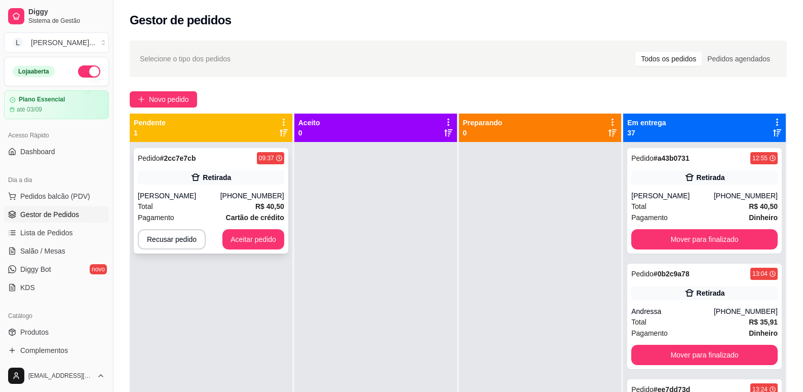
click at [242, 187] on div "Pedido # 2cc7e7cb 09:37 Retirada [PERSON_NAME] [PHONE_NUMBER] Total R$ 40,50 Pa…" at bounding box center [211, 200] width 154 height 105
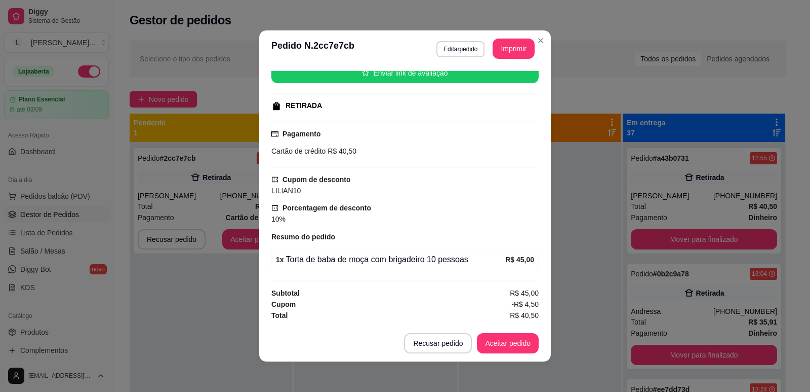
scroll to position [2, 0]
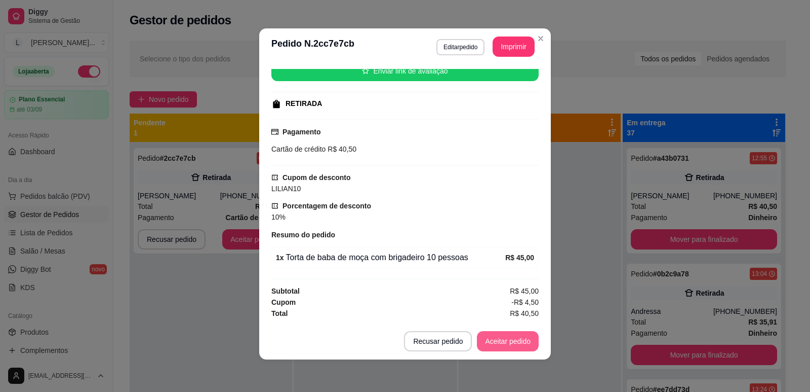
click at [512, 343] on button "Aceitar pedido" at bounding box center [508, 341] width 62 height 20
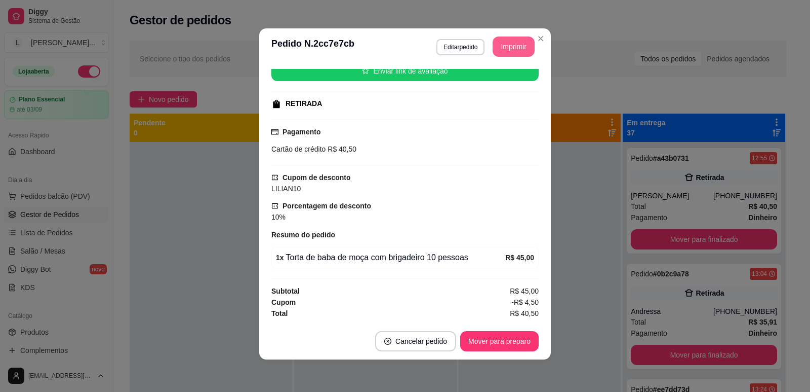
click at [500, 44] on button "Imprimir" at bounding box center [514, 46] width 42 height 20
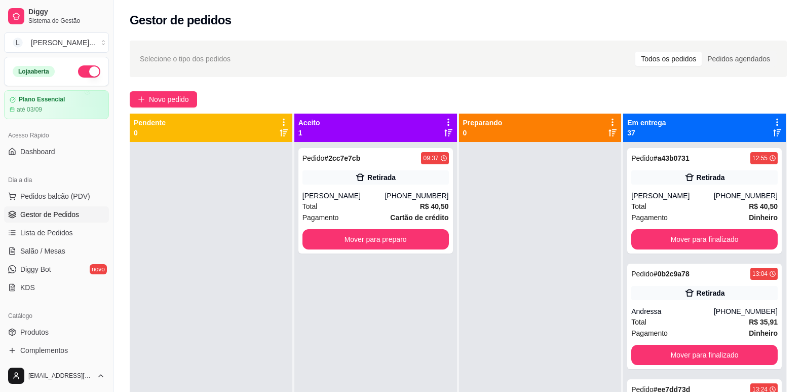
click at [220, 213] on div at bounding box center [211, 338] width 163 height 392
click at [395, 239] on button "Mover para preparo" at bounding box center [375, 239] width 146 height 20
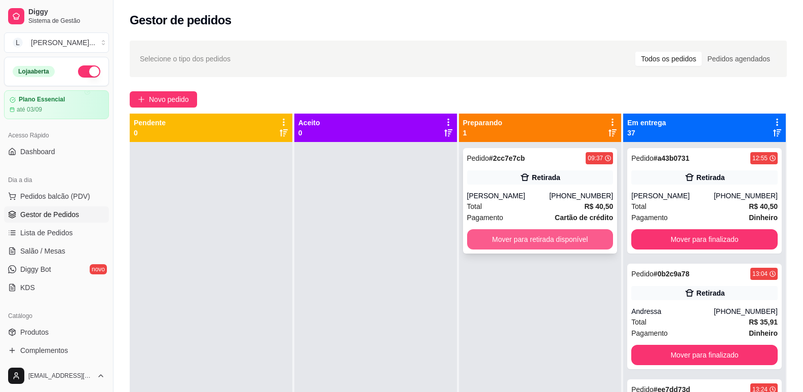
click at [565, 241] on button "Mover para retirada disponível" at bounding box center [540, 239] width 146 height 20
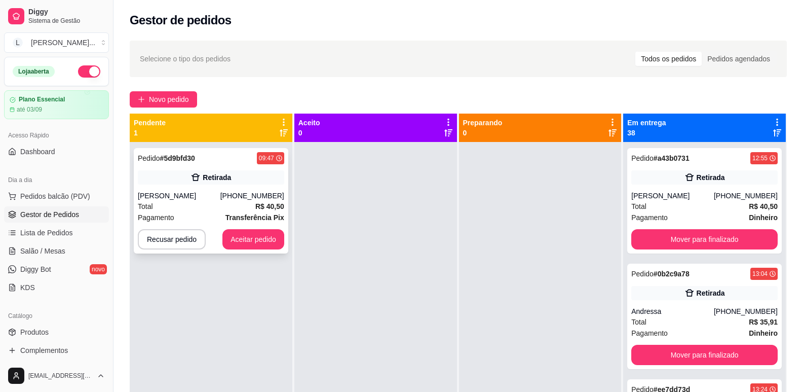
click at [261, 211] on span "R$ 40,50" at bounding box center [269, 206] width 29 height 11
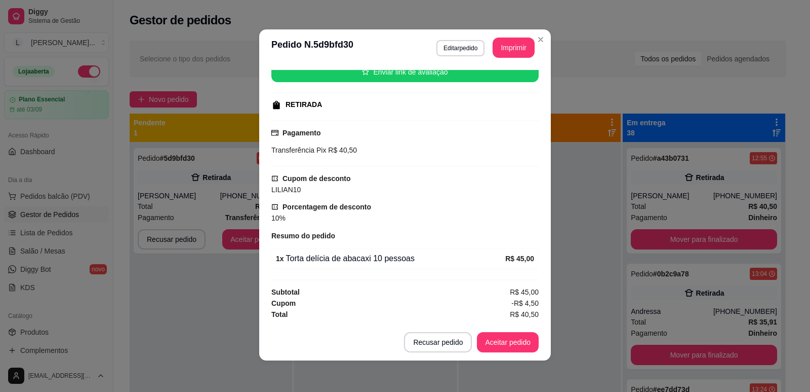
scroll to position [2, 0]
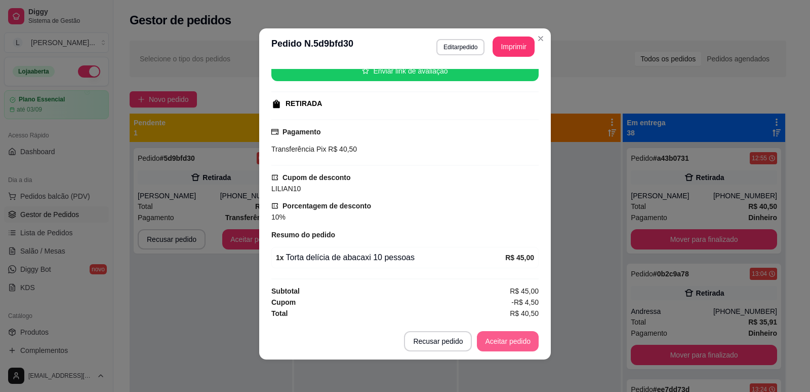
click at [489, 338] on button "Aceitar pedido" at bounding box center [508, 341] width 62 height 20
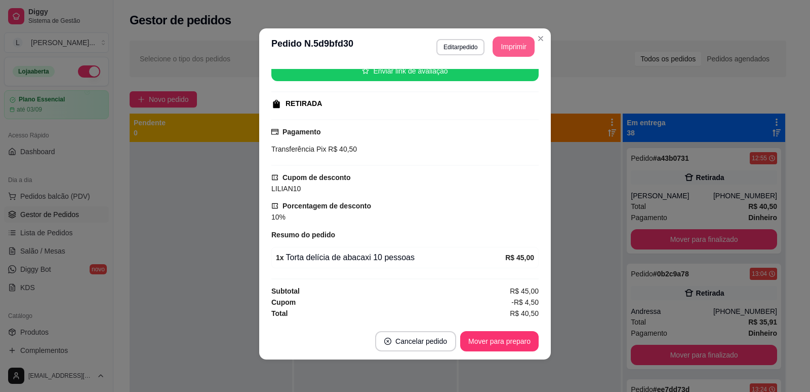
click at [506, 48] on button "Imprimir" at bounding box center [514, 46] width 42 height 20
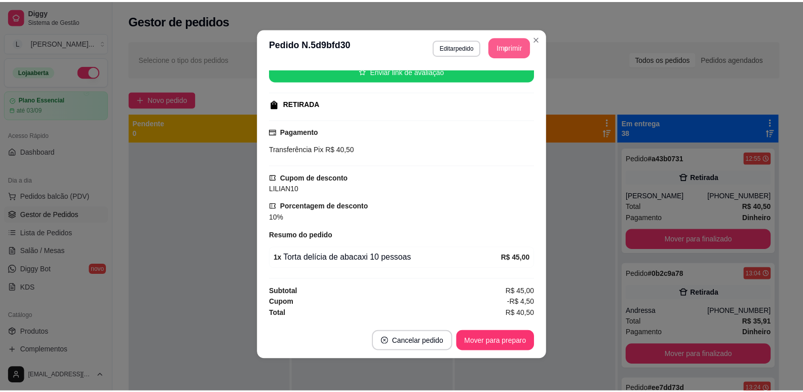
scroll to position [0, 0]
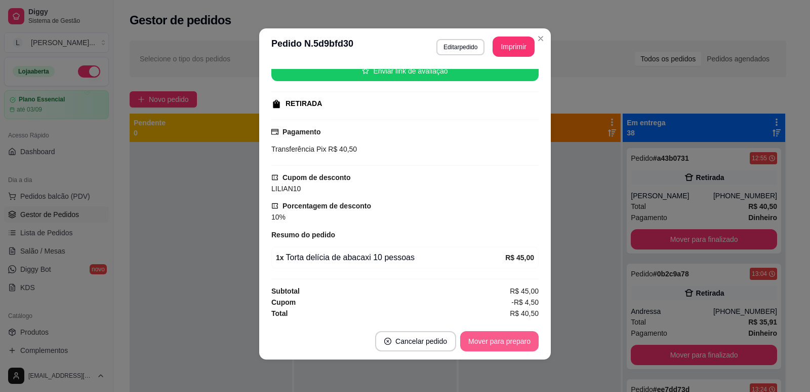
click at [504, 341] on button "Mover para preparo" at bounding box center [499, 341] width 79 height 20
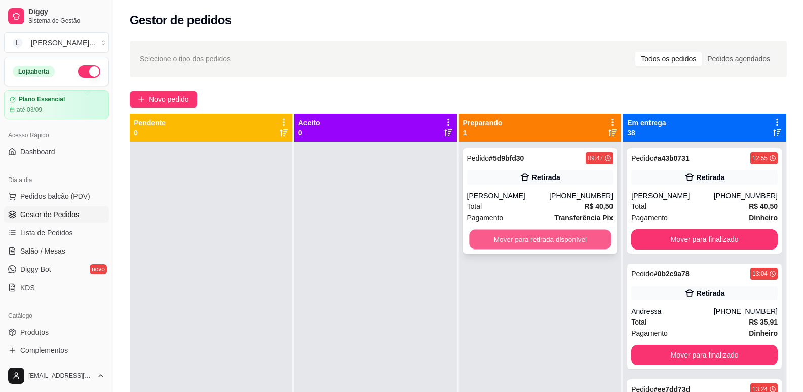
click at [546, 239] on button "Mover para retirada disponível" at bounding box center [540, 239] width 142 height 20
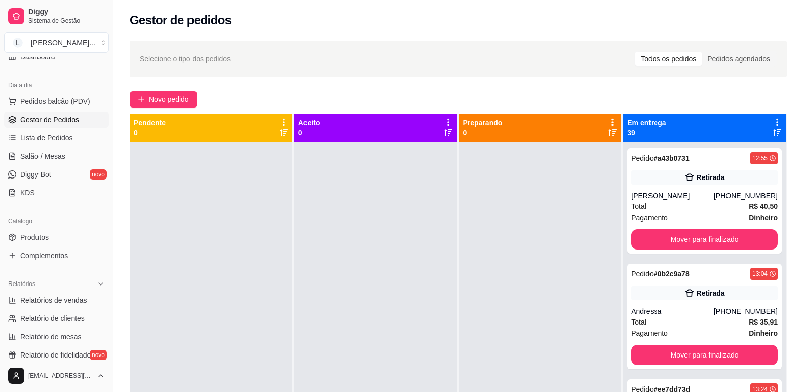
scroll to position [101, 0]
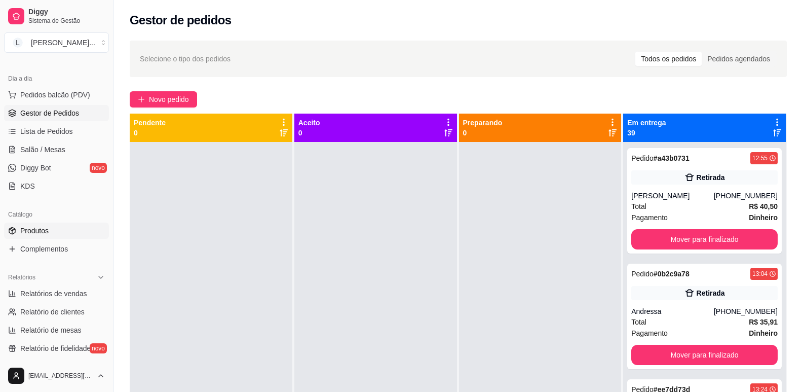
click at [38, 228] on span "Produtos" at bounding box center [34, 230] width 28 height 10
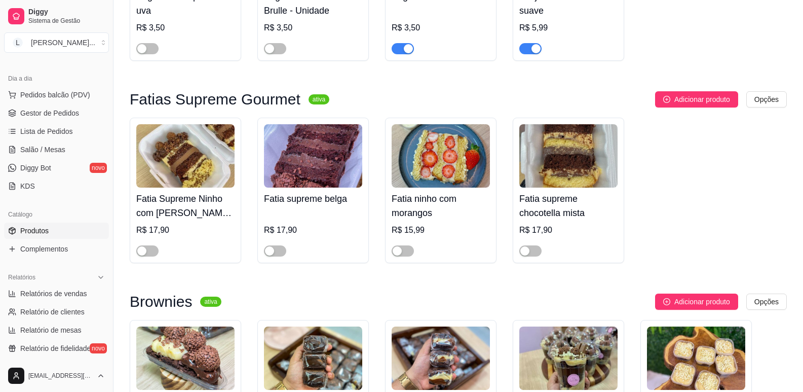
scroll to position [1266, 0]
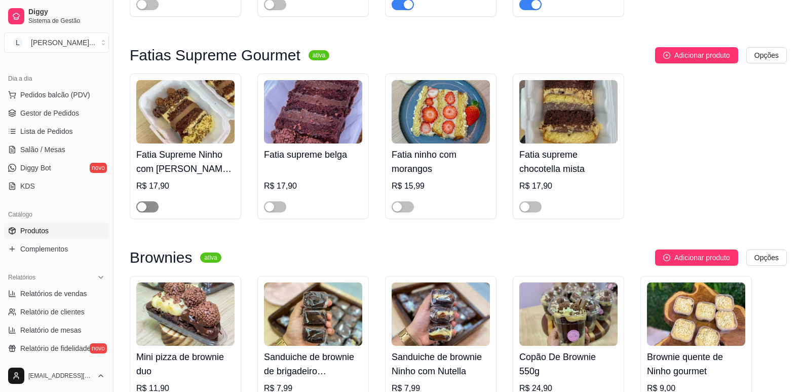
click at [144, 211] on div "button" at bounding box center [141, 206] width 9 height 9
click at [402, 210] on button "button" at bounding box center [403, 206] width 22 height 11
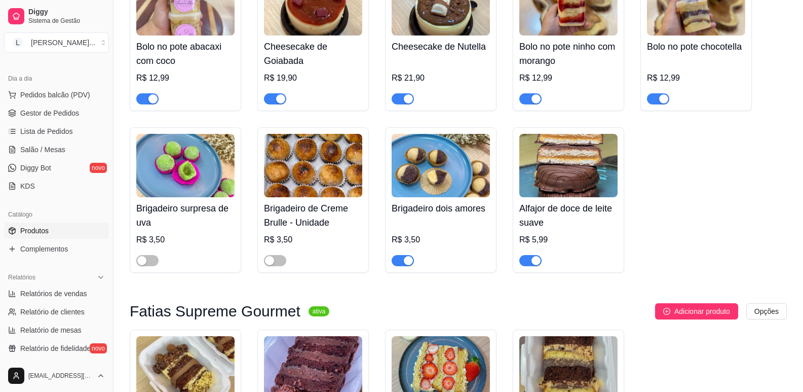
scroll to position [1013, 0]
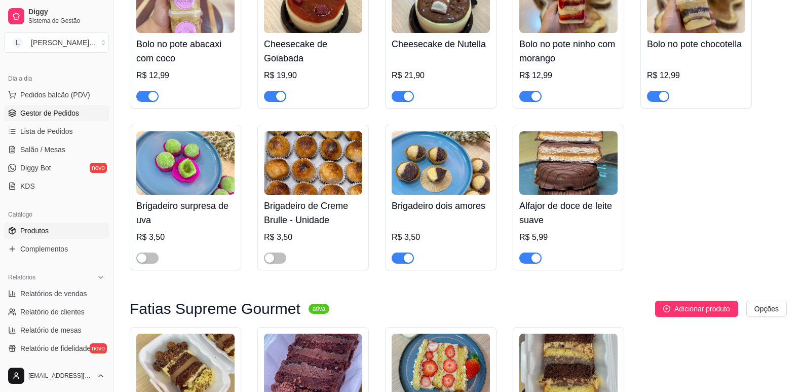
click at [44, 113] on span "Gestor de Pedidos" at bounding box center [49, 113] width 59 height 10
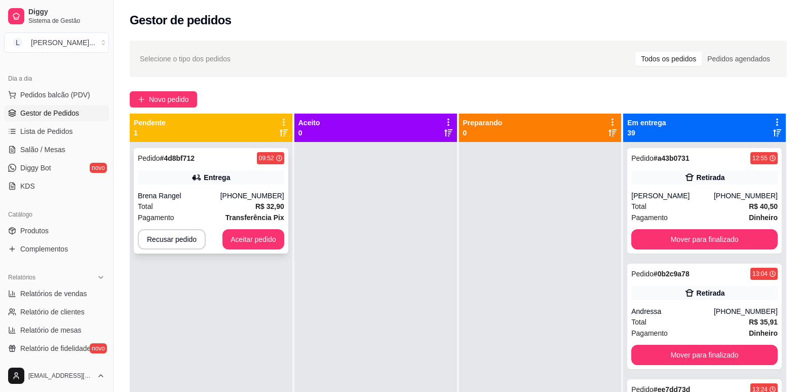
click at [207, 198] on div "Brena Rangel" at bounding box center [179, 195] width 83 height 10
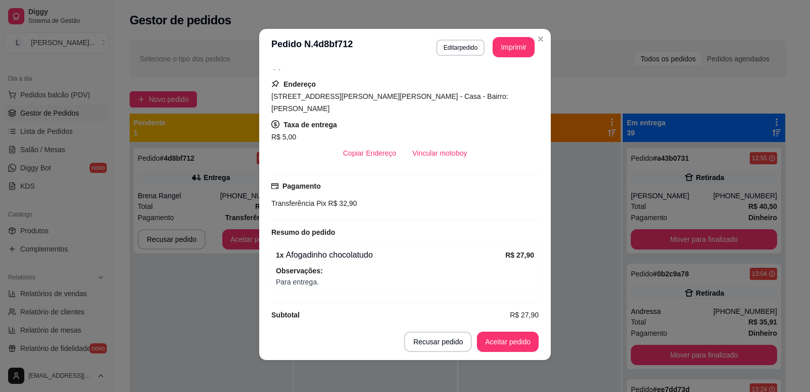
scroll to position [2, 0]
click at [489, 342] on button "Aceitar pedido" at bounding box center [508, 341] width 62 height 20
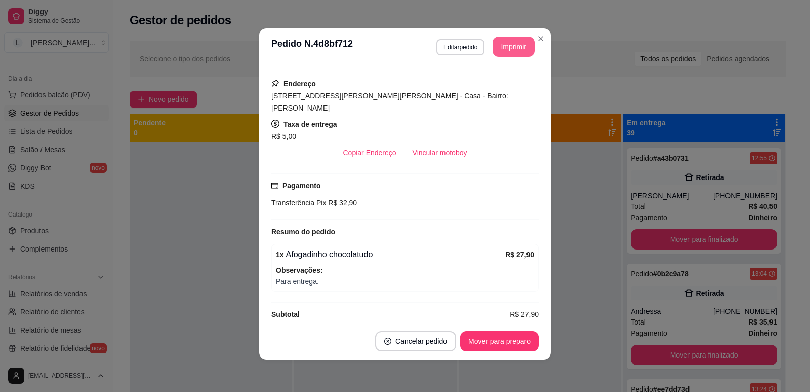
click at [507, 41] on button "Imprimir" at bounding box center [514, 46] width 42 height 20
click at [501, 342] on button "Mover para preparo" at bounding box center [499, 341] width 79 height 20
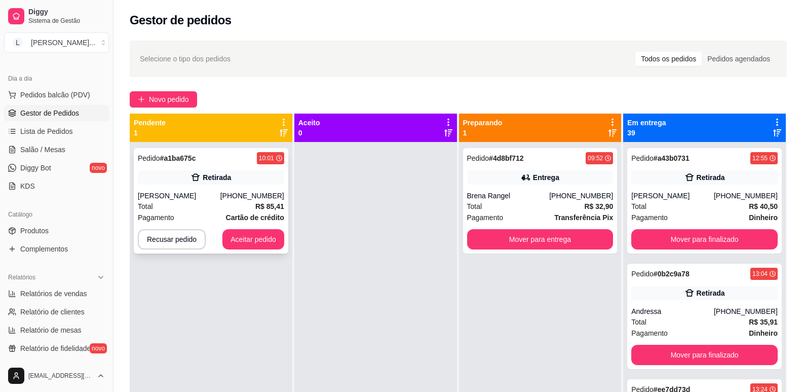
click at [252, 208] on div "Total R$ 85,41" at bounding box center [211, 206] width 146 height 11
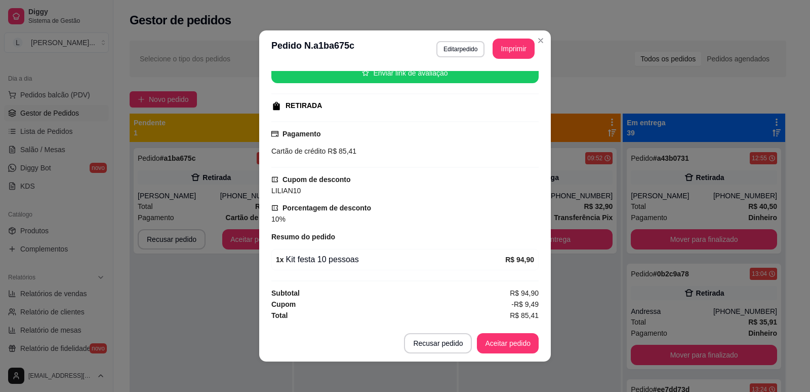
scroll to position [2, 0]
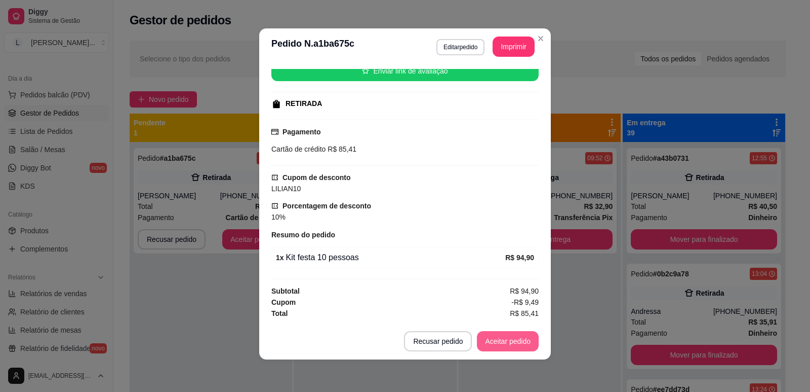
click at [497, 341] on button "Aceitar pedido" at bounding box center [508, 341] width 62 height 20
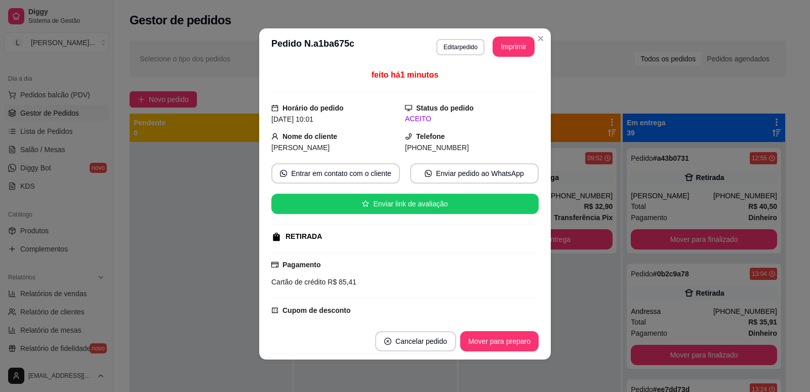
scroll to position [0, 0]
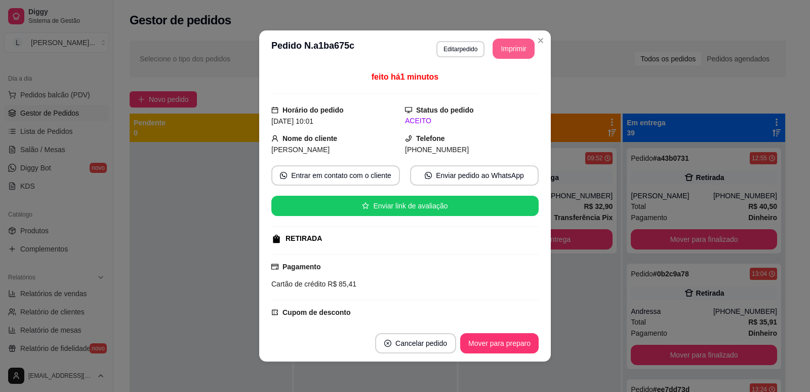
click at [501, 49] on button "Imprimir" at bounding box center [514, 48] width 42 height 20
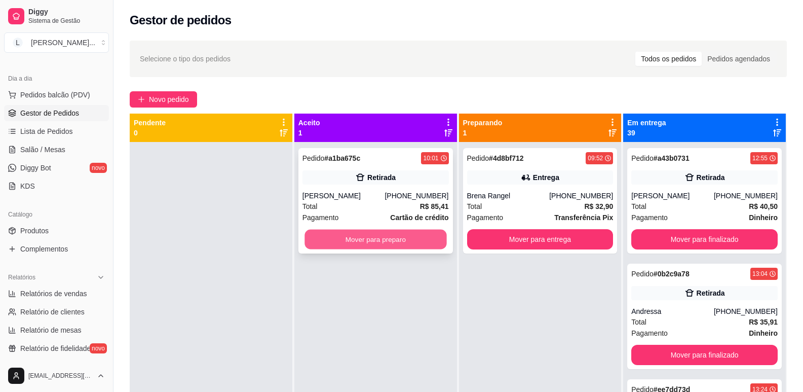
click at [365, 238] on button "Mover para preparo" at bounding box center [375, 239] width 142 height 20
